Goal: Task Accomplishment & Management: Manage account settings

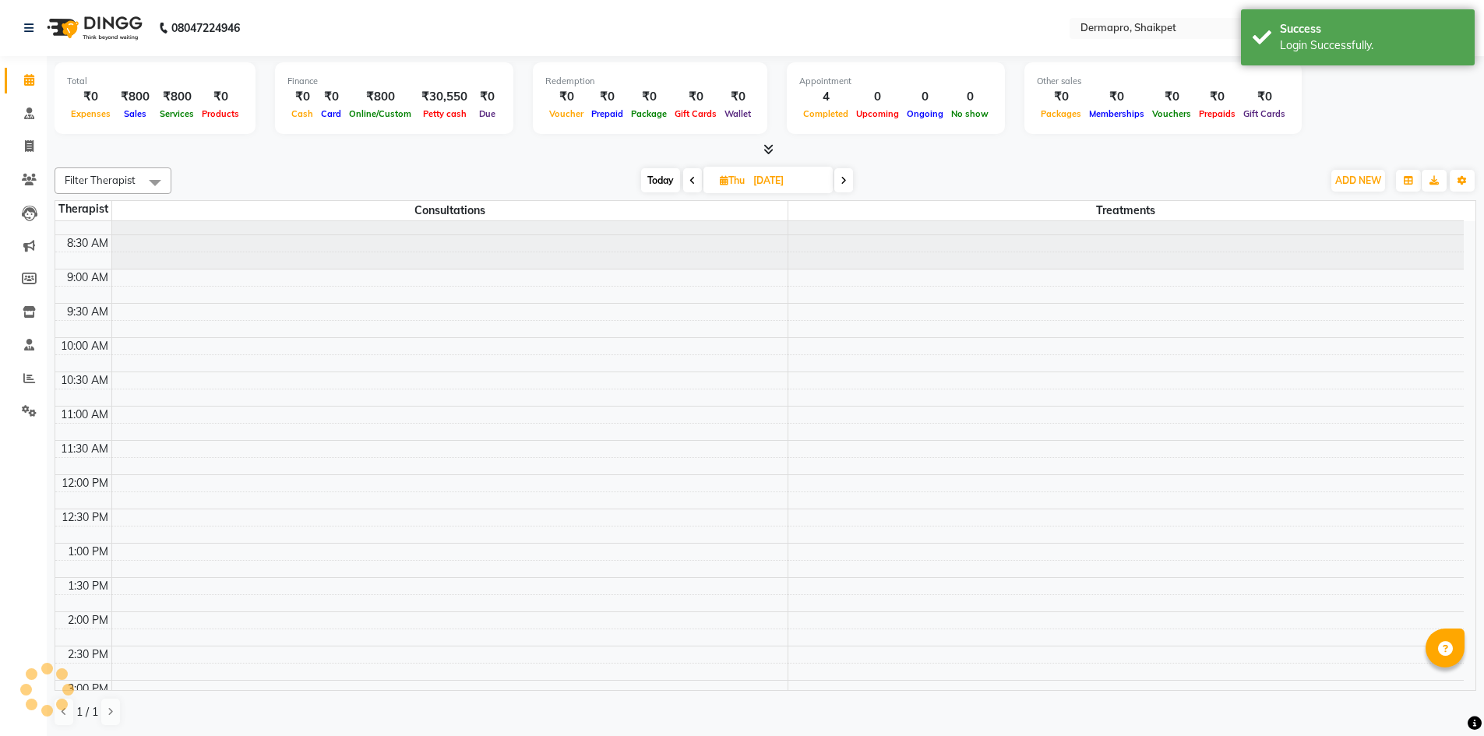
select select "en"
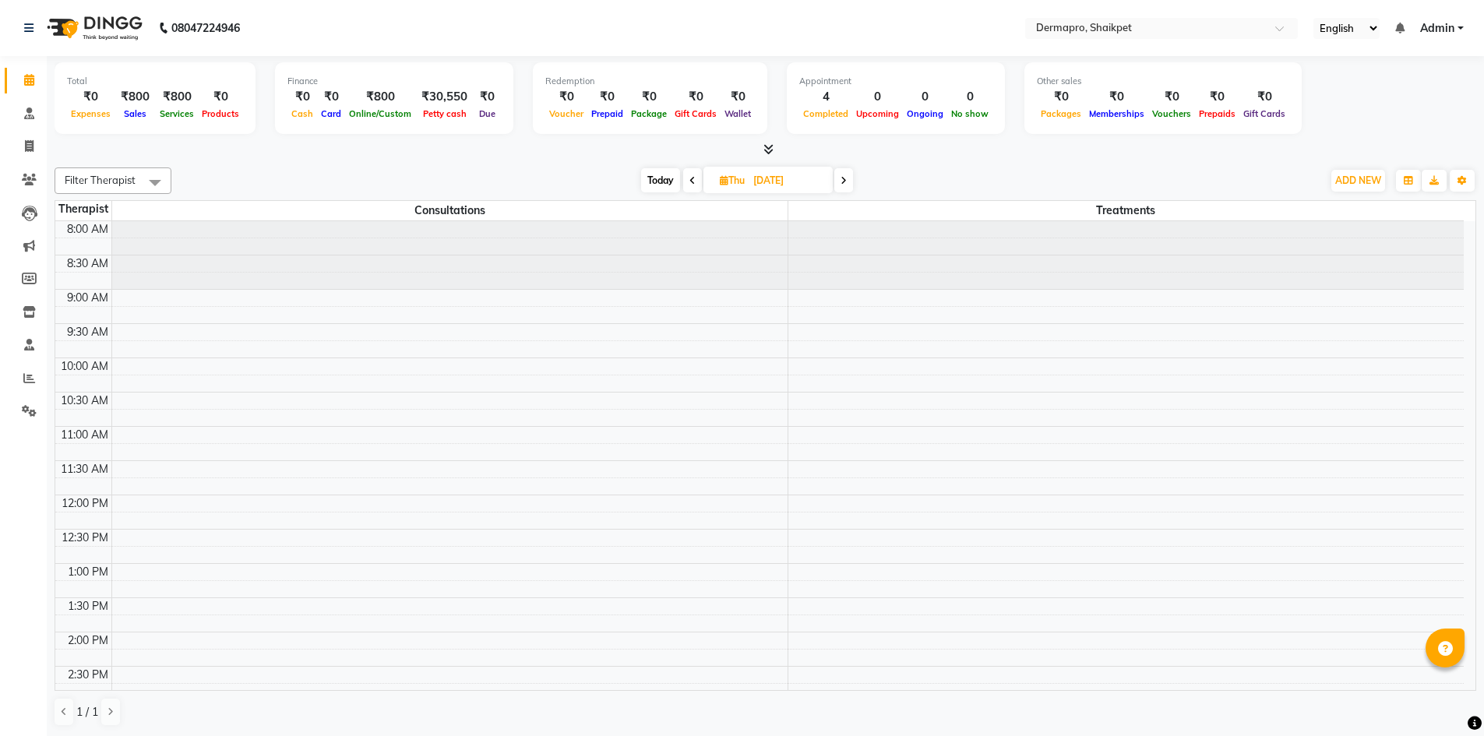
click at [690, 178] on icon at bounding box center [692, 180] width 6 height 9
type input "[DATE]"
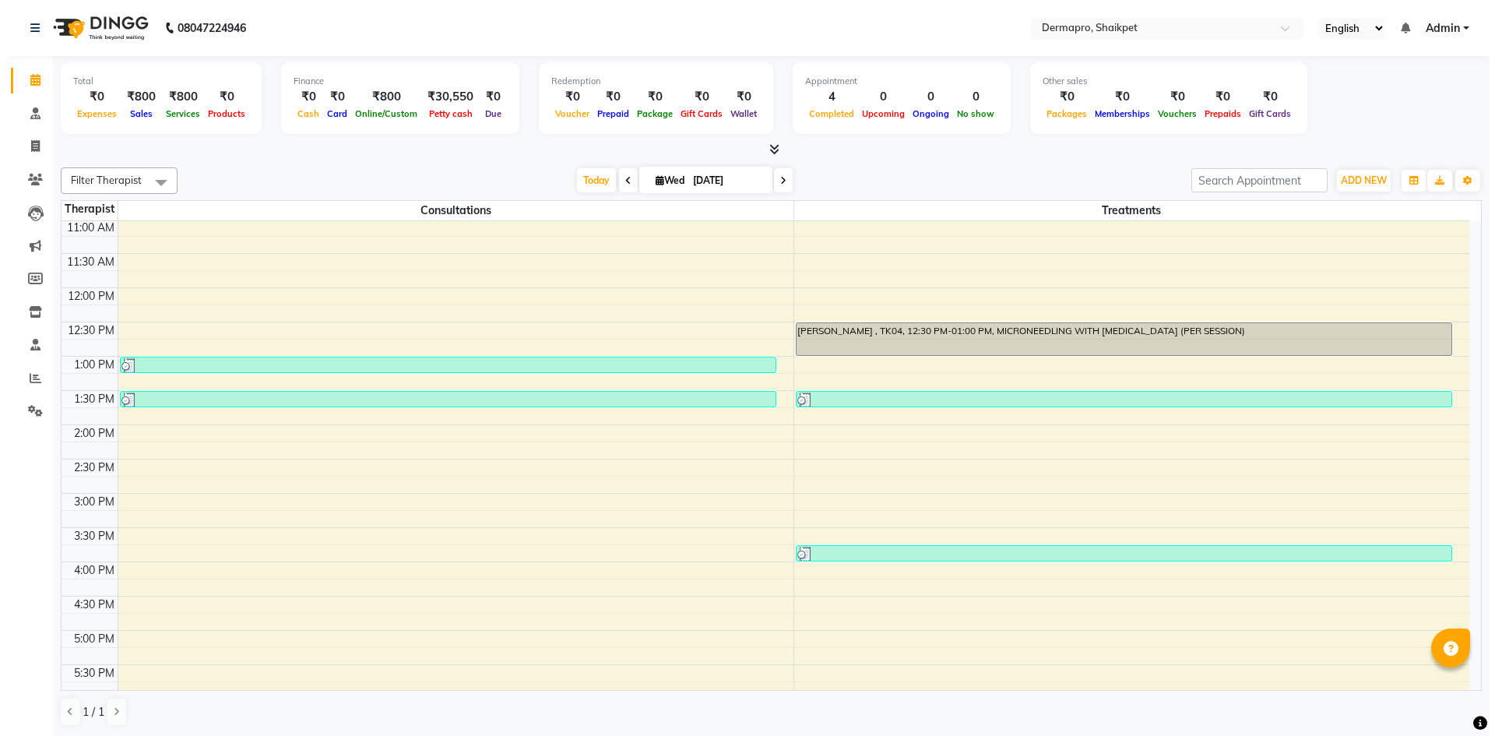
scroll to position [201, 0]
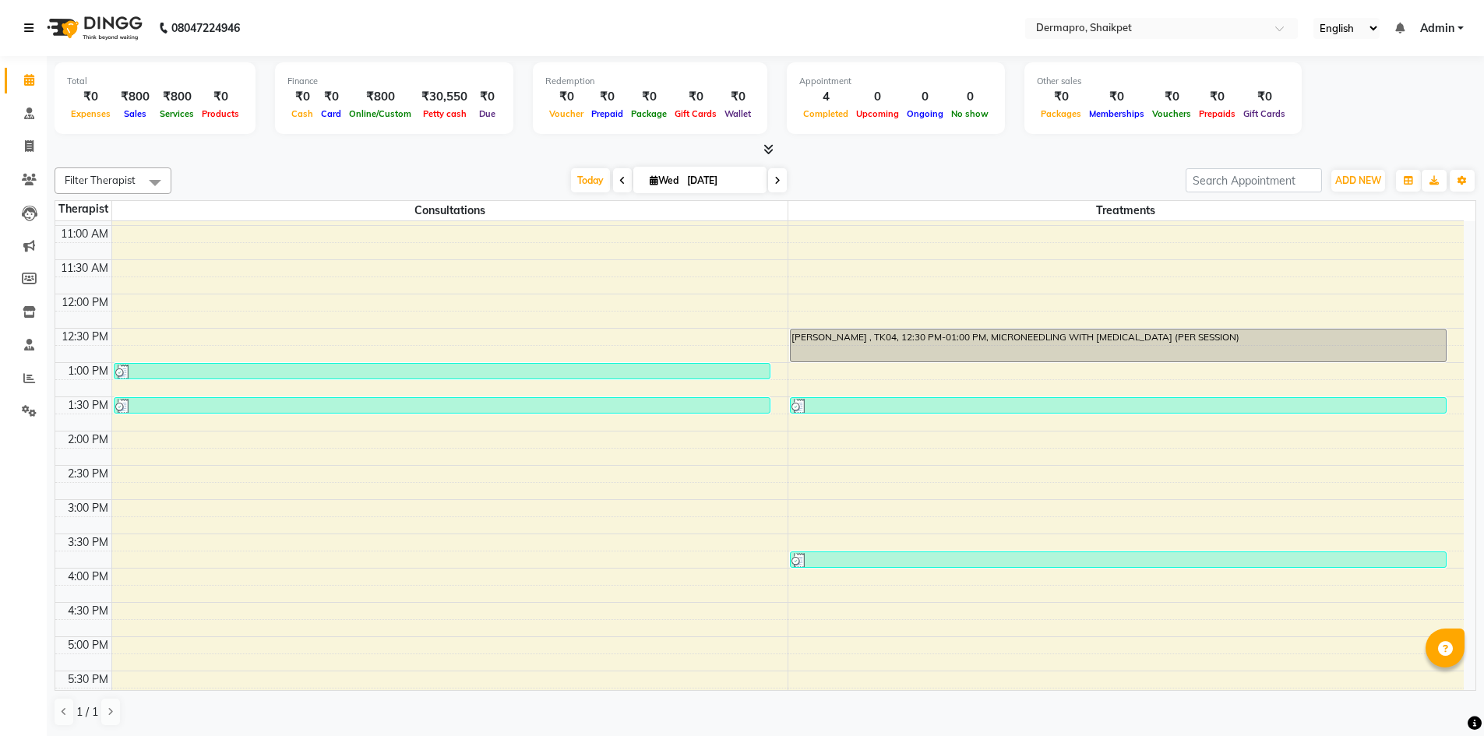
click at [27, 23] on icon at bounding box center [28, 28] width 9 height 11
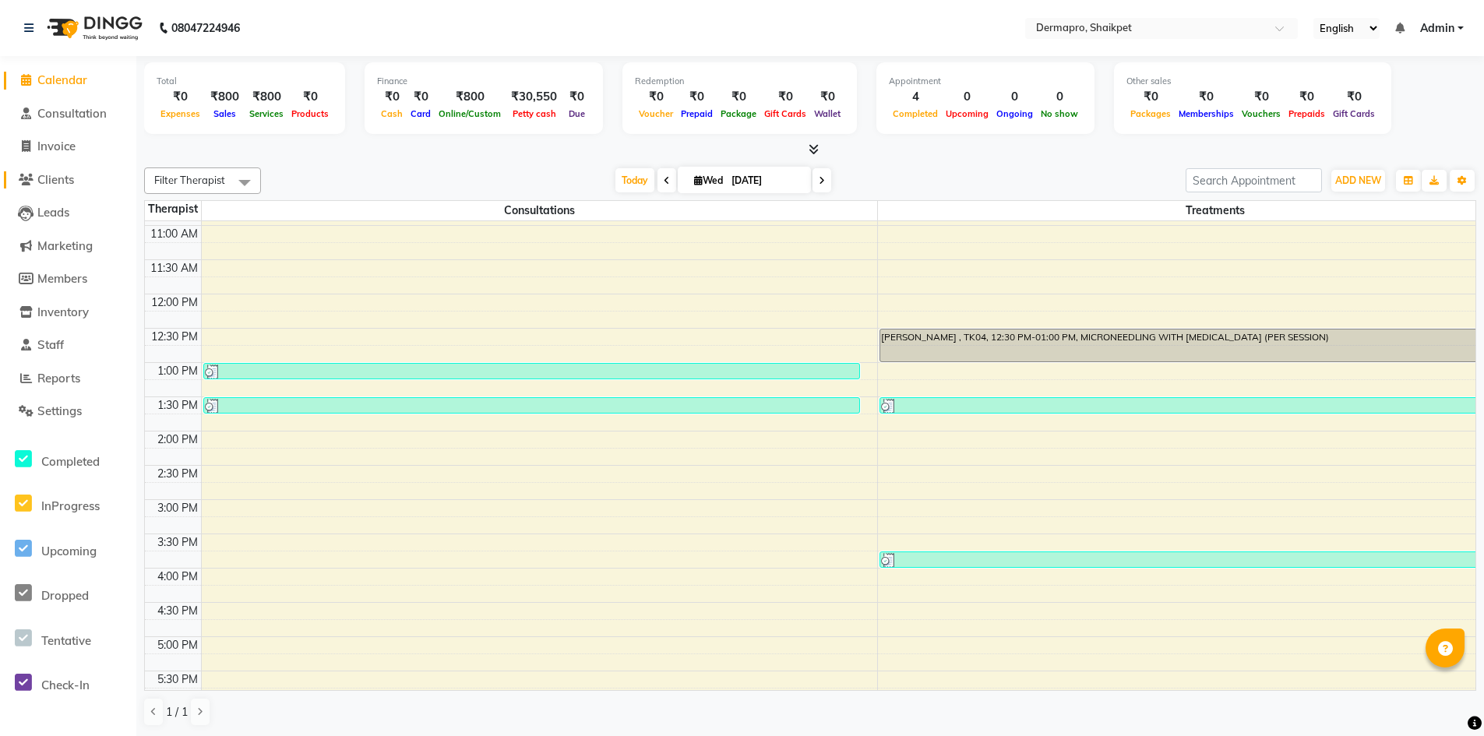
click at [79, 181] on link "Clients" at bounding box center [68, 180] width 129 height 18
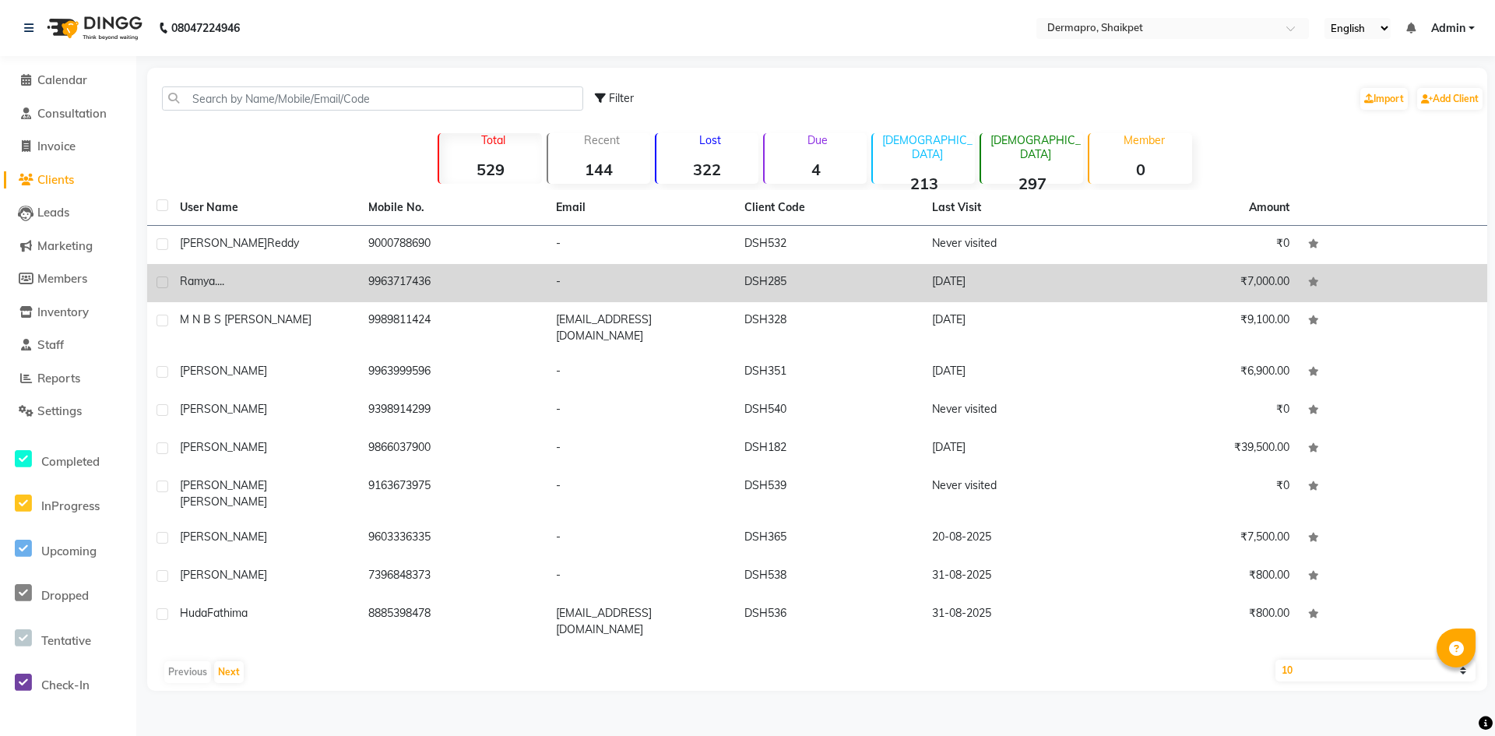
click at [278, 266] on td "Ramya...." at bounding box center [265, 283] width 188 height 38
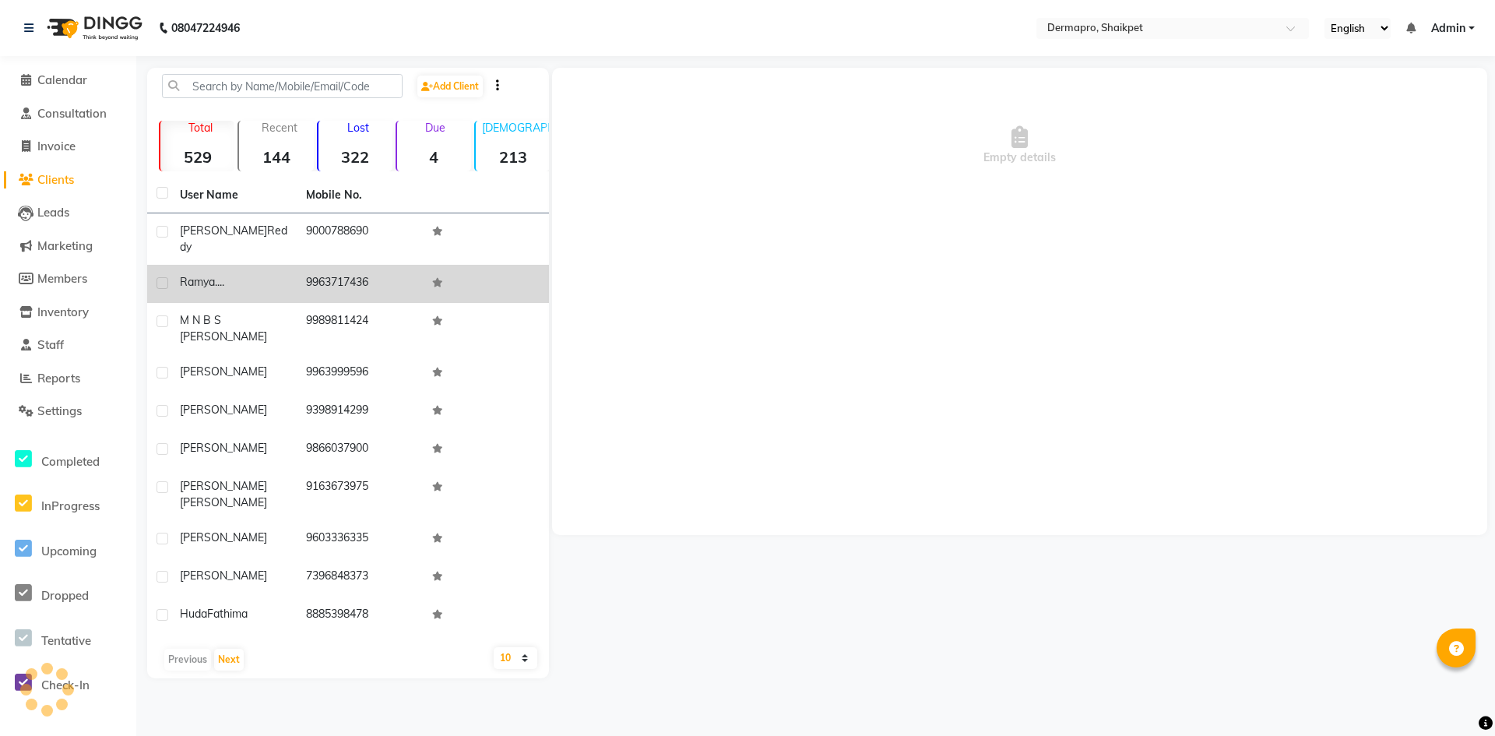
click at [278, 274] on div "Ramya...." at bounding box center [233, 282] width 107 height 16
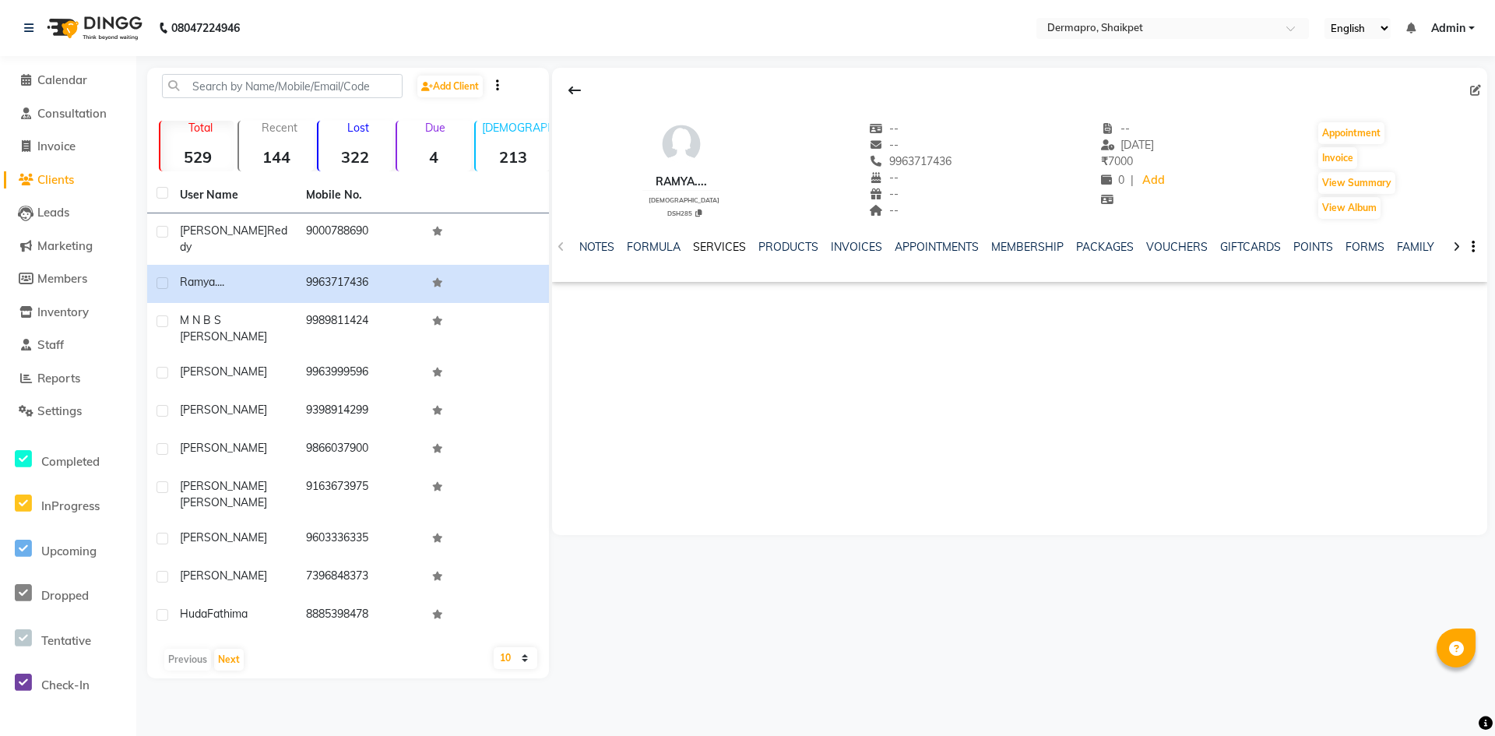
click at [702, 244] on link "SERVICES" at bounding box center [719, 247] width 53 height 14
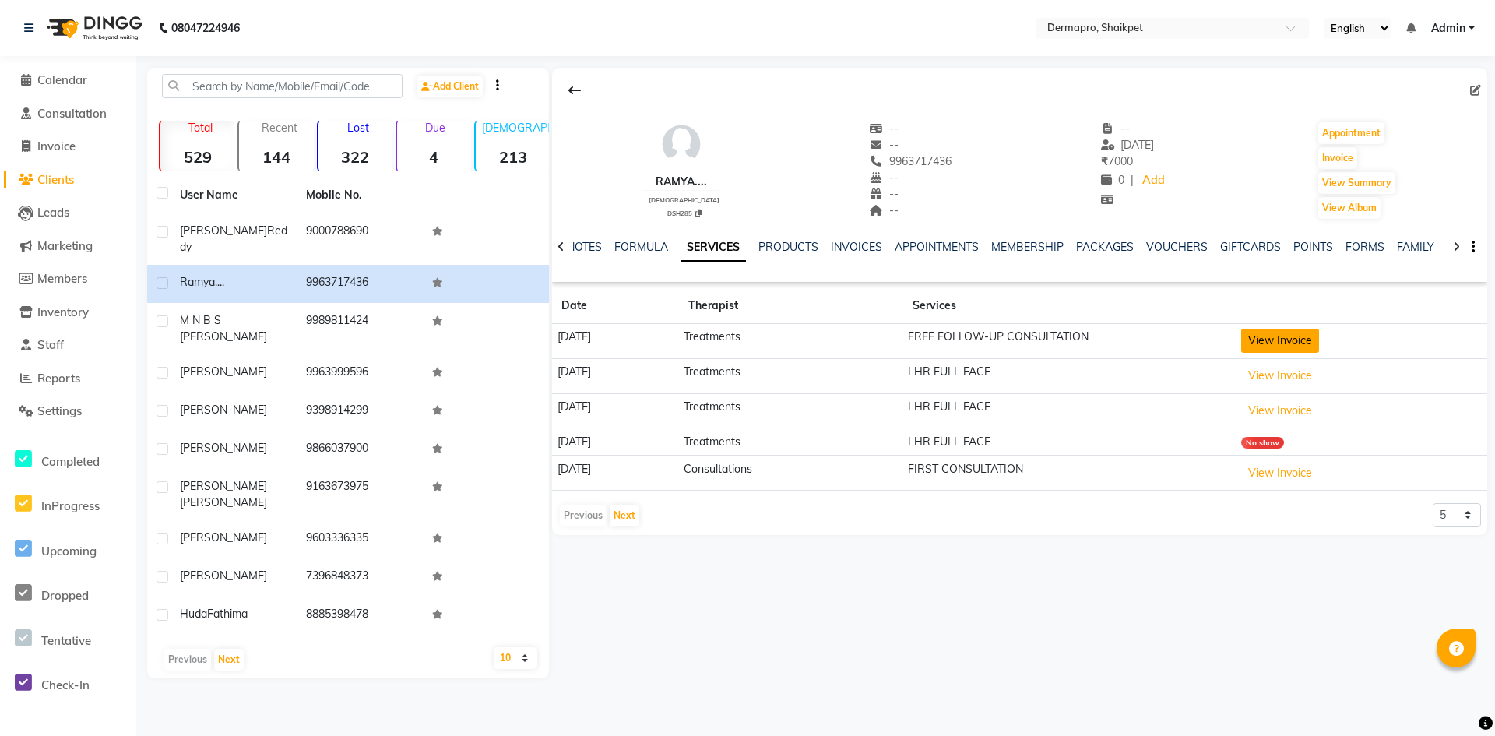
click at [1306, 343] on button "View Invoice" at bounding box center [1281, 341] width 78 height 24
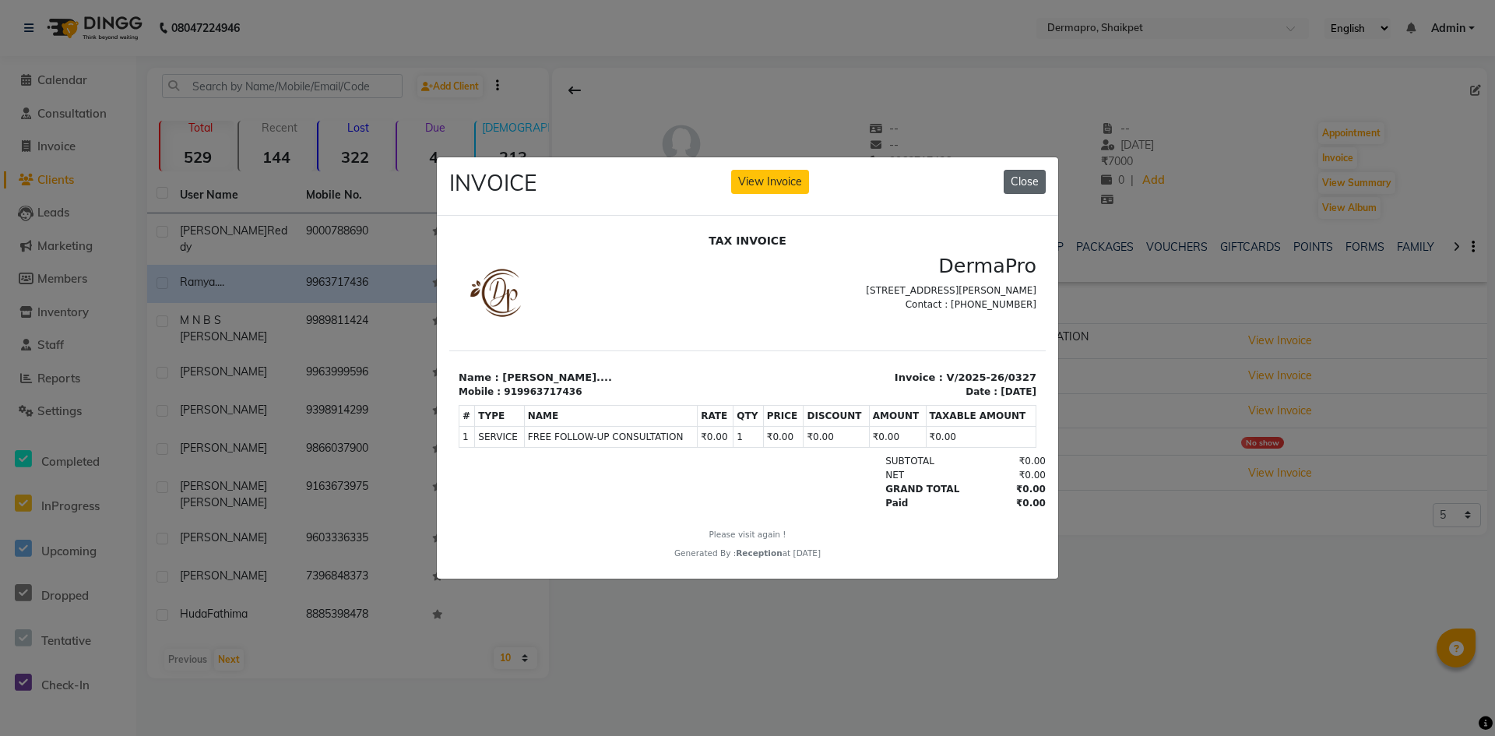
click at [1028, 174] on button "Close" at bounding box center [1025, 182] width 42 height 24
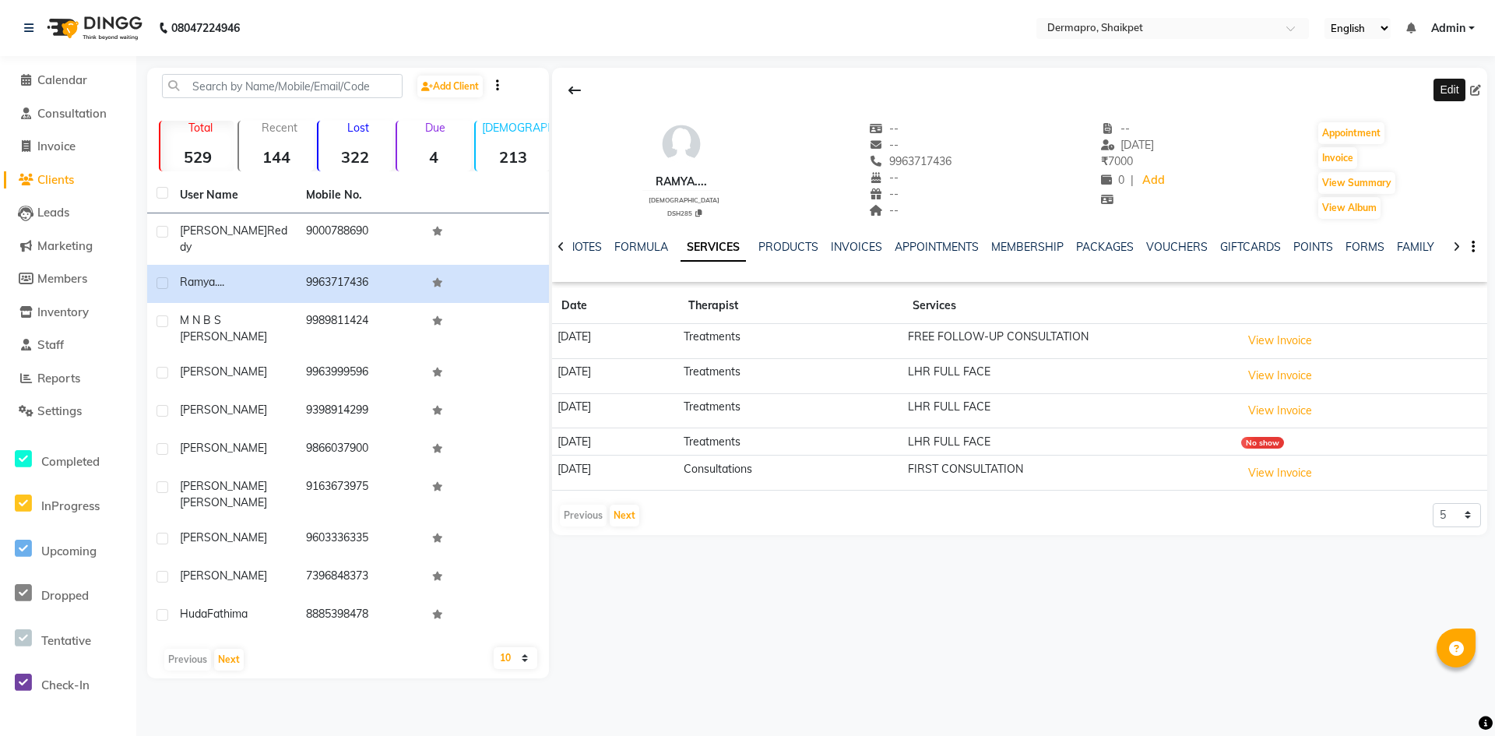
click at [1476, 87] on icon at bounding box center [1476, 90] width 11 height 11
select select "[DEMOGRAPHIC_DATA]"
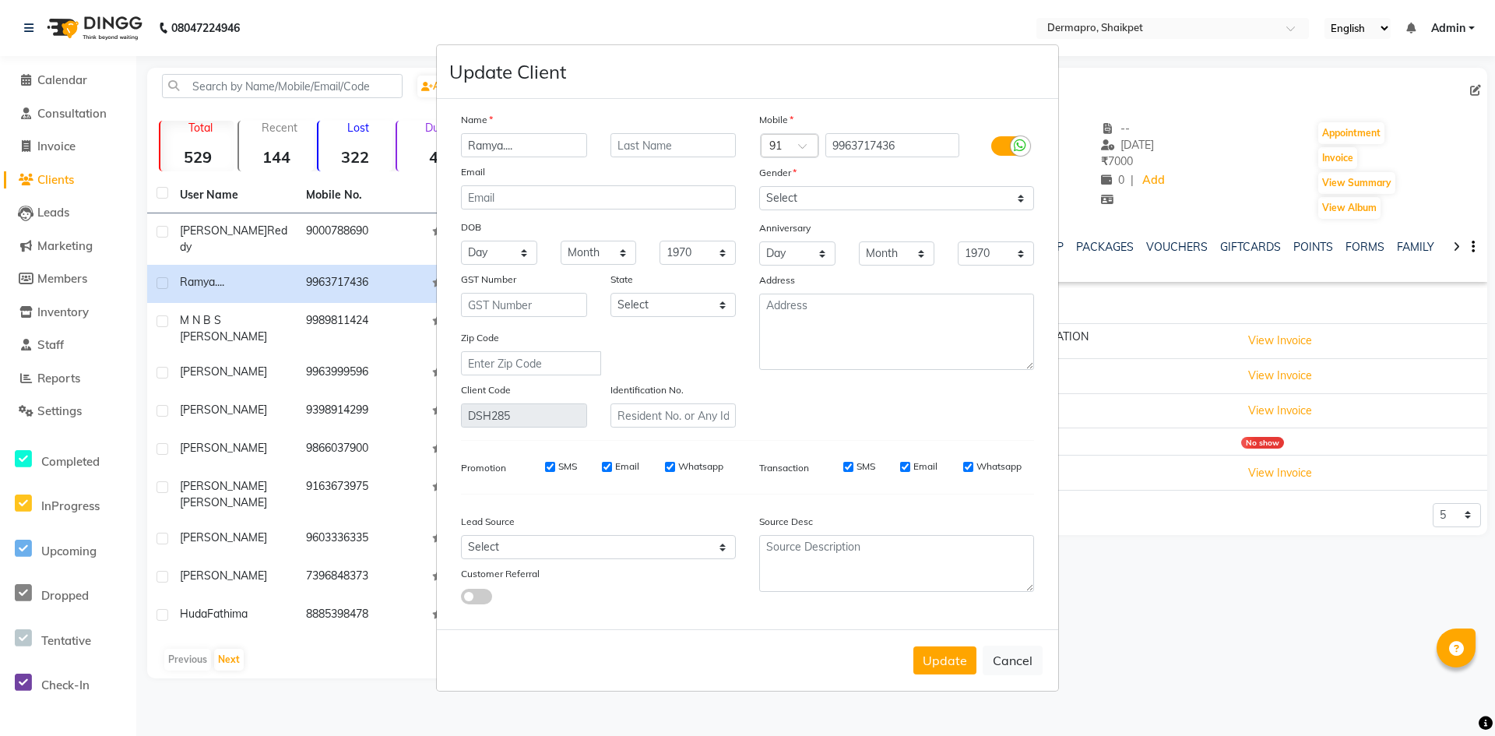
click at [550, 146] on input "Ramya...." at bounding box center [524, 145] width 126 height 24
type input "Ramya"
click at [648, 143] on input "text" at bounding box center [674, 145] width 126 height 24
type input "sandeep"
click at [946, 655] on button "Update" at bounding box center [945, 660] width 63 height 28
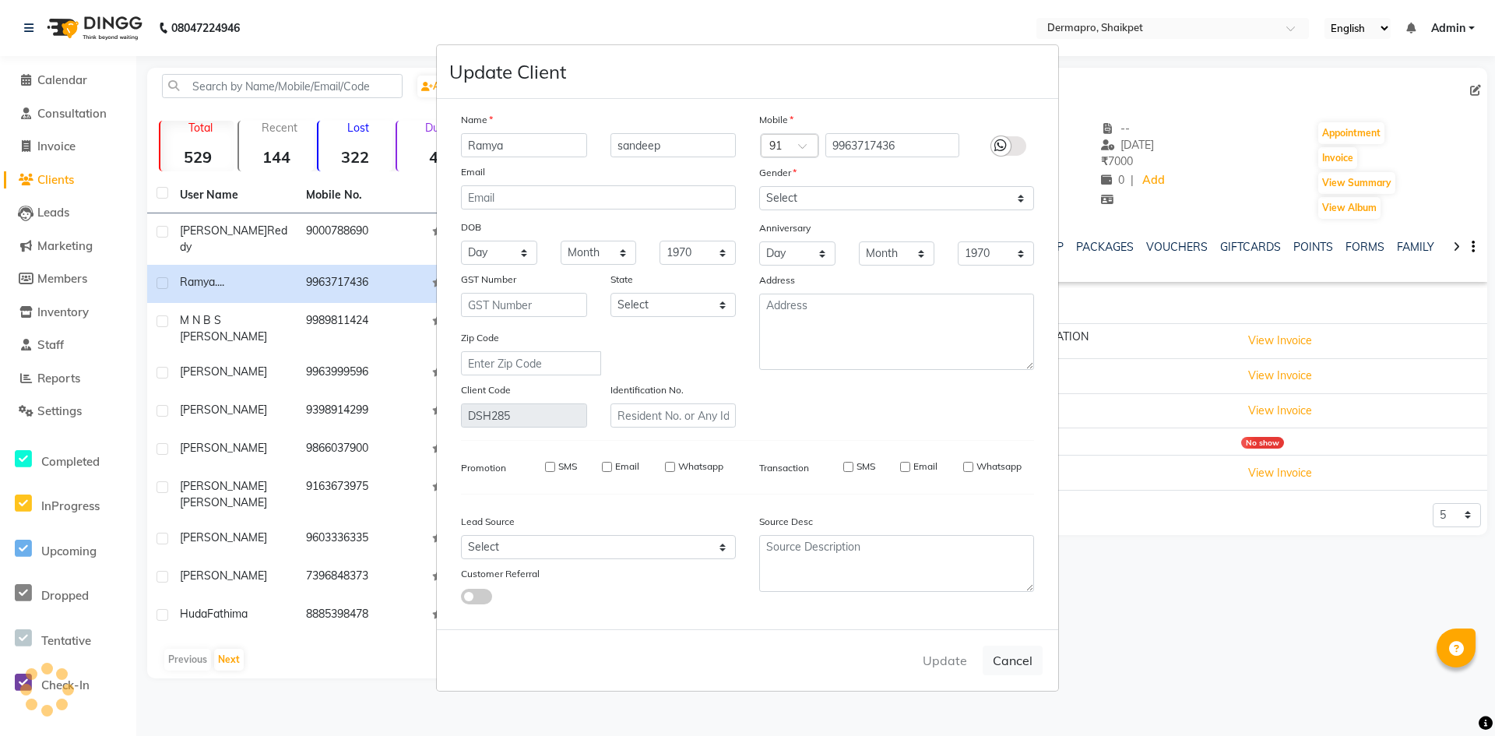
select select
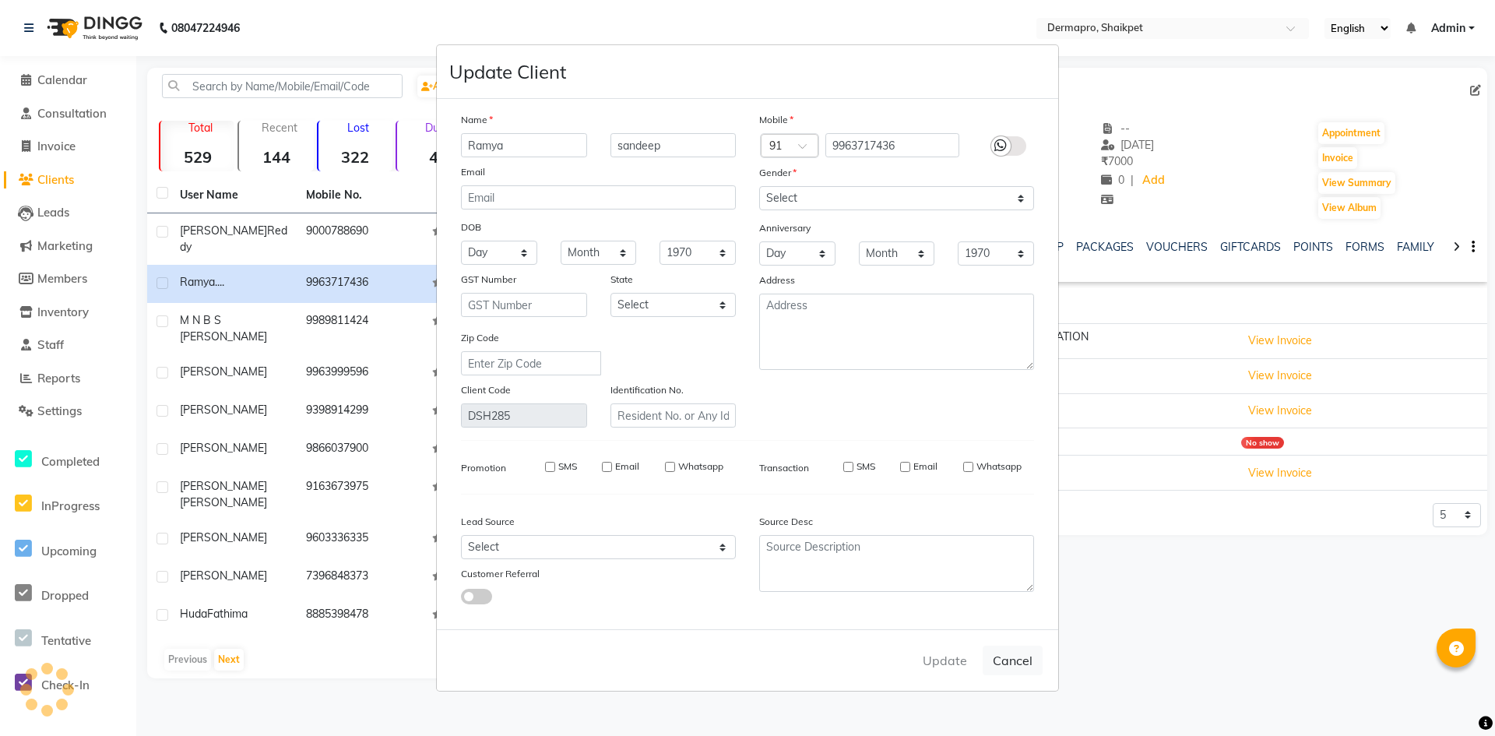
select select
checkbox input "false"
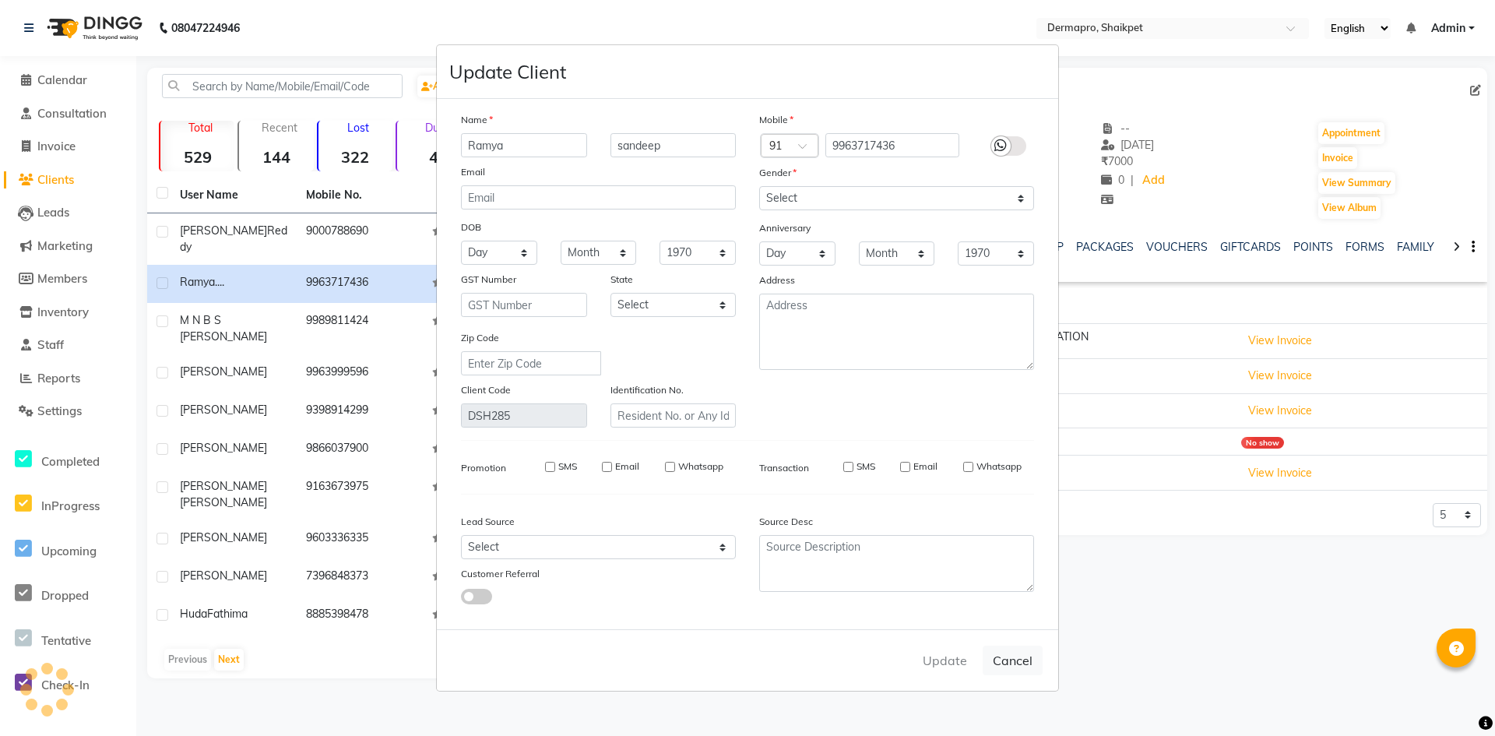
checkbox input "false"
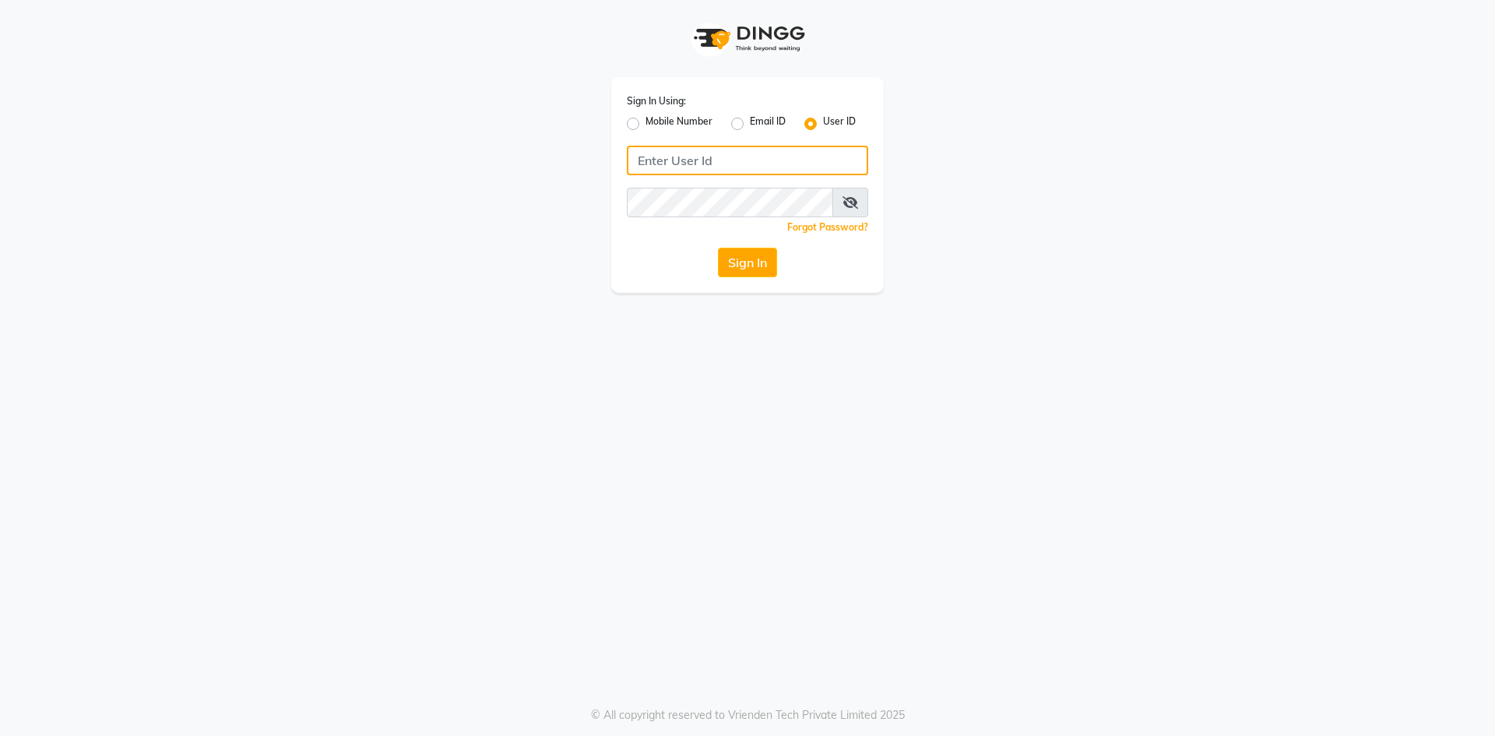
type input "dermapro"
click at [646, 119] on label "Mobile Number" at bounding box center [679, 123] width 67 height 19
click at [646, 119] on input "Mobile Number" at bounding box center [651, 119] width 10 height 10
radio input "true"
radio input "false"
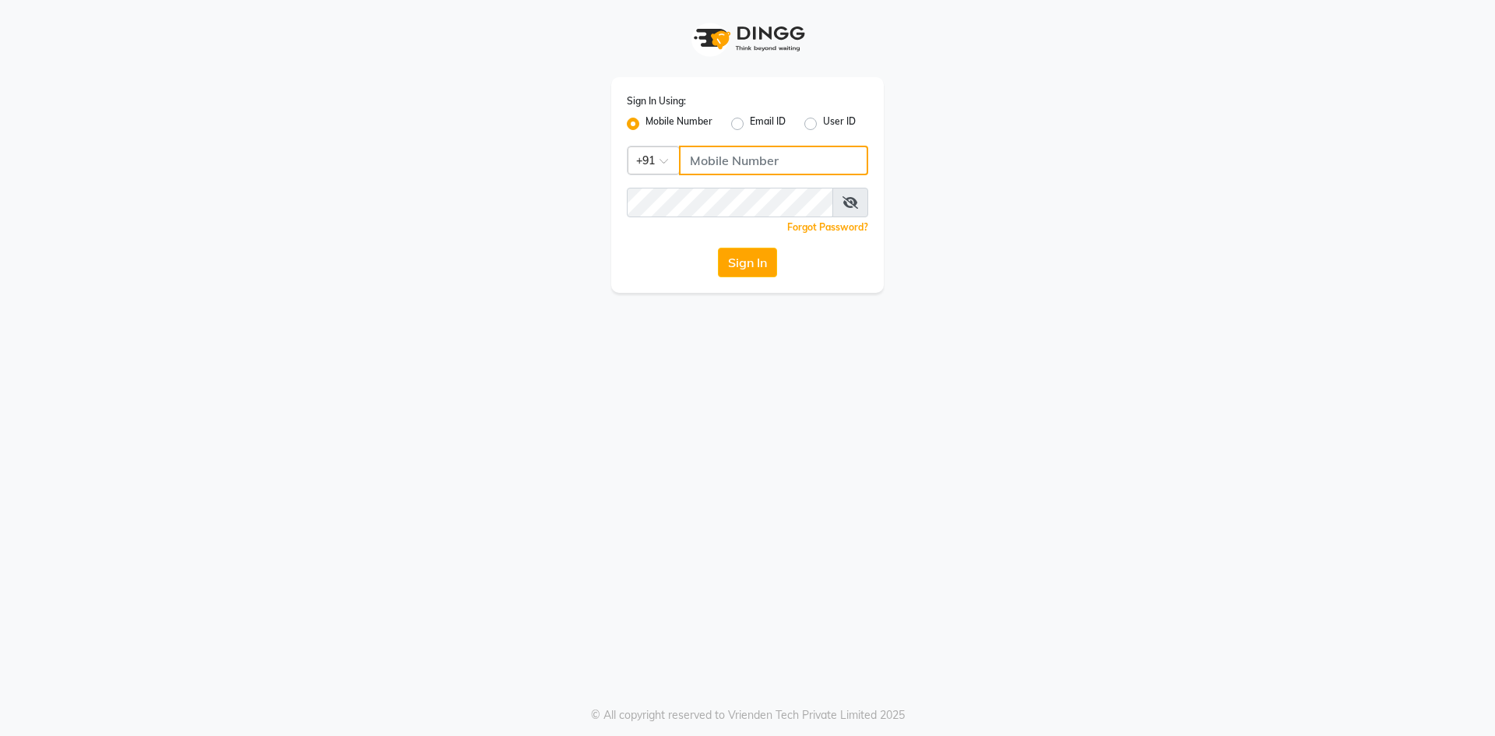
click at [724, 167] on input "Username" at bounding box center [773, 161] width 189 height 30
type input "8374195350"
click at [744, 262] on button "Sign In" at bounding box center [747, 263] width 59 height 30
